Goal: Transaction & Acquisition: Purchase product/service

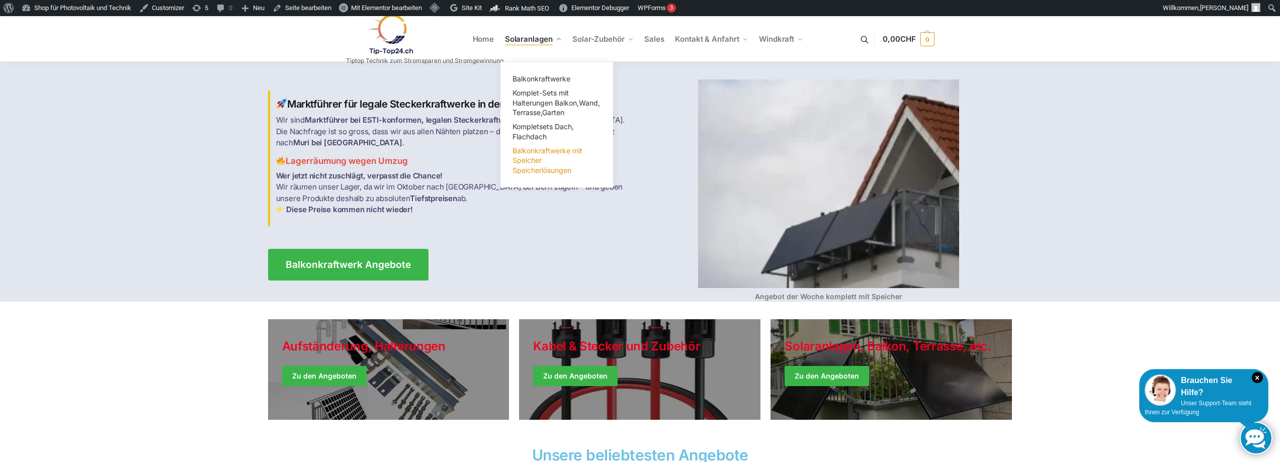
click at [531, 160] on span "Balkonkraftwerke mit Speicher Speicherlösungen" at bounding box center [548, 160] width 70 height 28
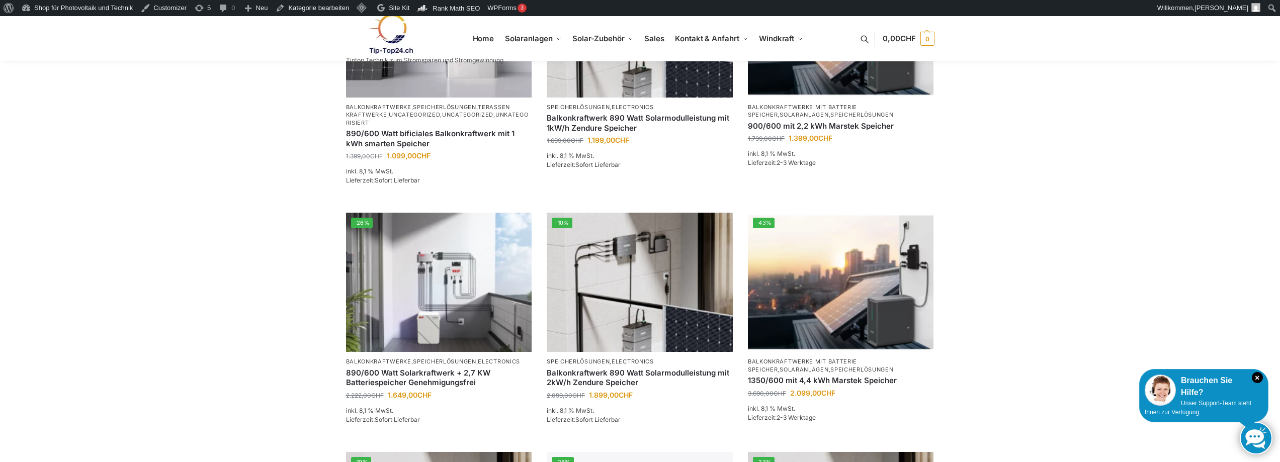
scroll to position [604, 0]
